Goal: Check status: Check status

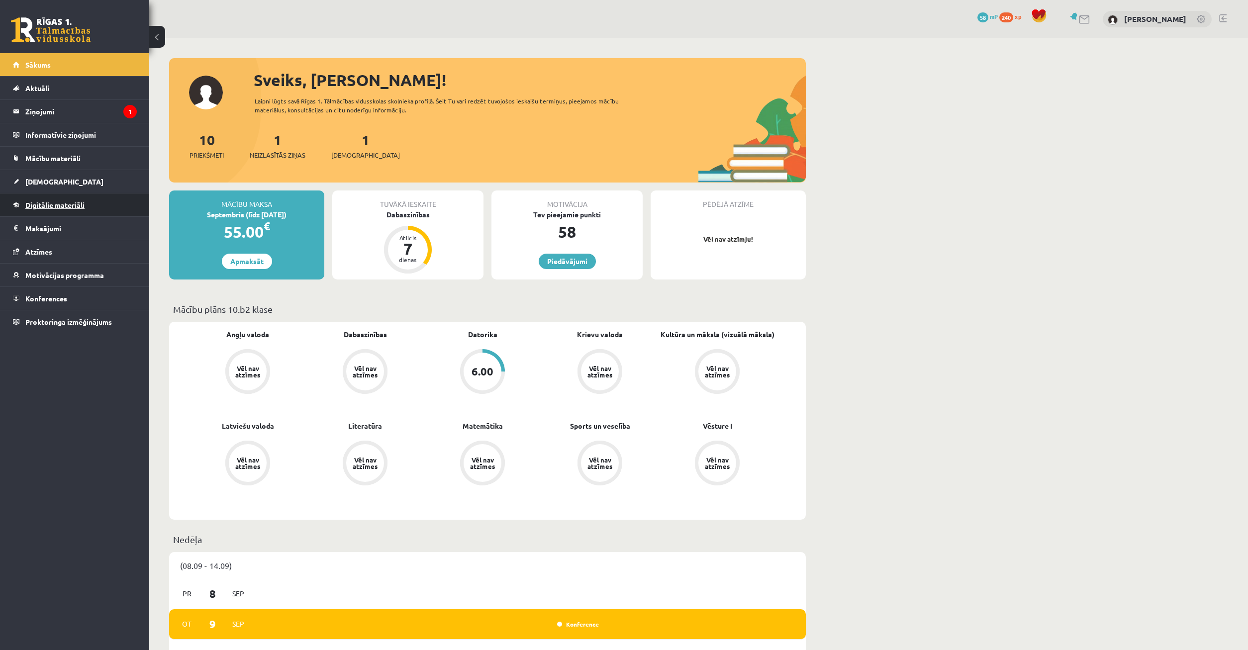
scroll to position [938, 0]
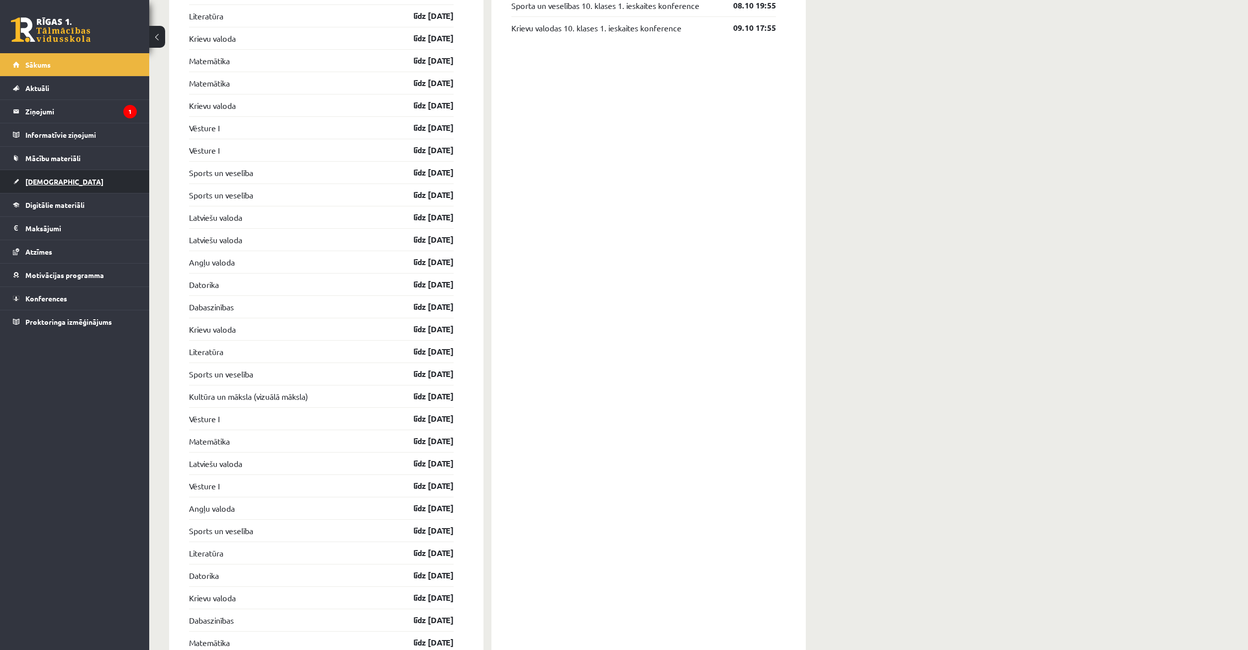
click at [71, 184] on link "[DEMOGRAPHIC_DATA]" at bounding box center [75, 181] width 124 height 23
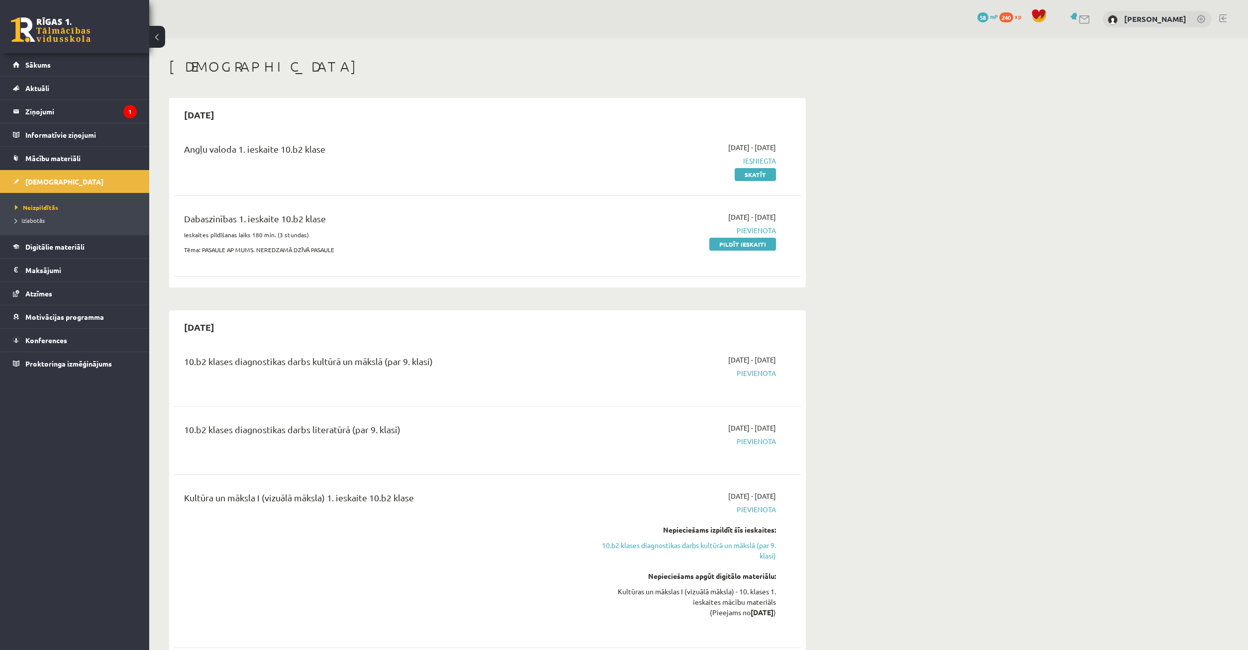
drag, startPoint x: 180, startPoint y: 152, endPoint x: 565, endPoint y: 175, distance: 386.6
click at [447, 149] on div "Angļu valoda 1. ieskaite 10.b2 klase" at bounding box center [379, 160] width 404 height 37
drag, startPoint x: 636, startPoint y: 167, endPoint x: 656, endPoint y: 154, distance: 23.7
click at [654, 155] on div "[DATE] - [DATE] Iesniegta Skatīt" at bounding box center [682, 160] width 202 height 37
drag, startPoint x: 712, startPoint y: 163, endPoint x: 717, endPoint y: 168, distance: 6.3
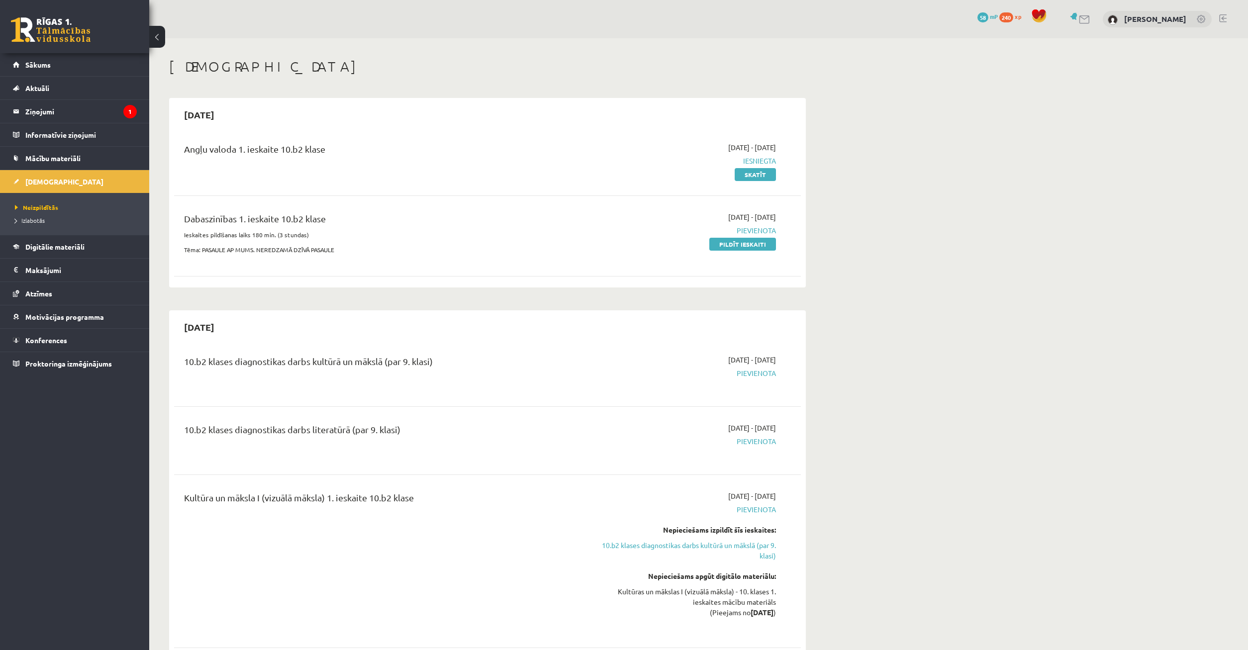
click at [711, 165] on span "Iesniegta" at bounding box center [682, 161] width 188 height 10
click at [41, 64] on span "Sākums" at bounding box center [37, 64] width 25 height 9
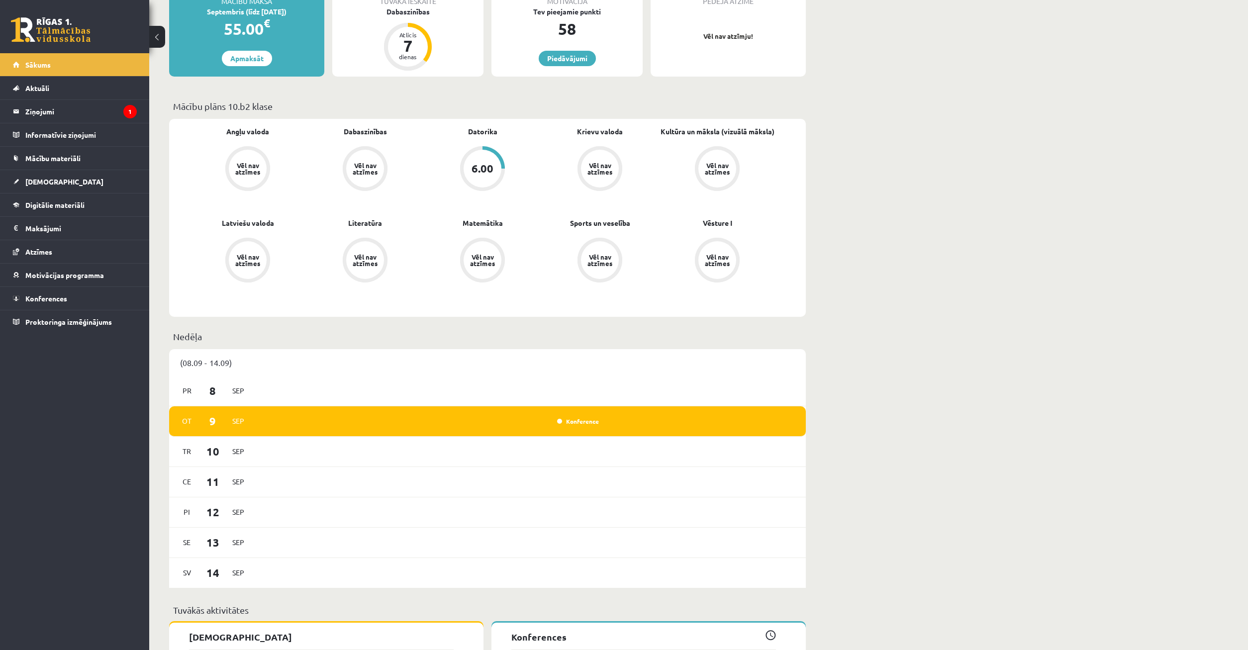
scroll to position [152, 0]
